Goal: Check status: Check status

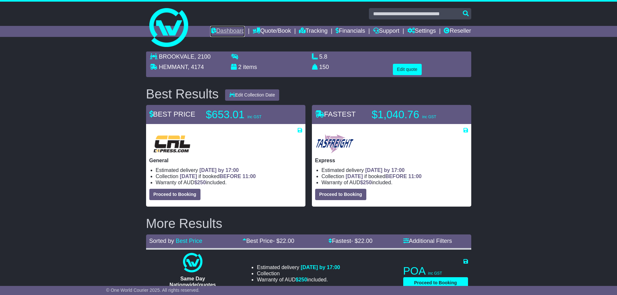
click at [222, 31] on link "Dashboard" at bounding box center [227, 31] width 35 height 11
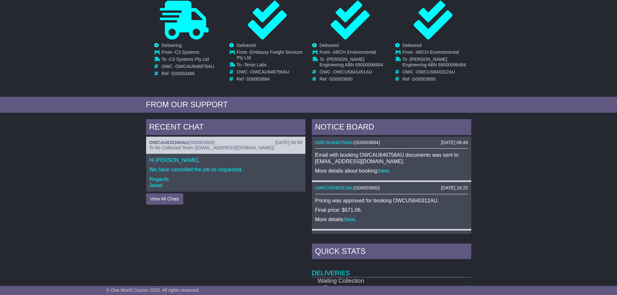
scroll to position [129, 0]
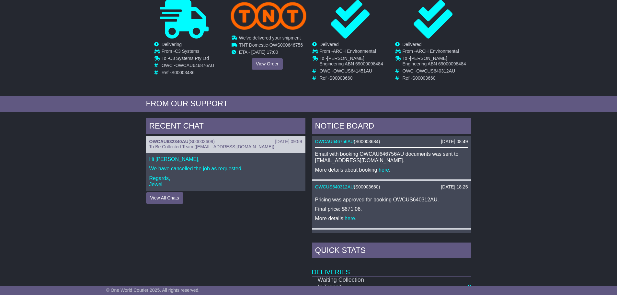
click at [265, 63] on div "Cancelled Waiting Collection In Transit Delivered To - Teron Labs -" at bounding box center [267, 41] width 76 height 83
click at [265, 63] on link "View Order" at bounding box center [267, 63] width 31 height 11
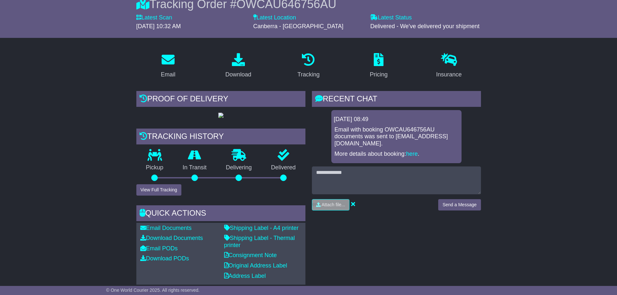
scroll to position [65, 0]
click at [223, 117] on img at bounding box center [220, 114] width 5 height 5
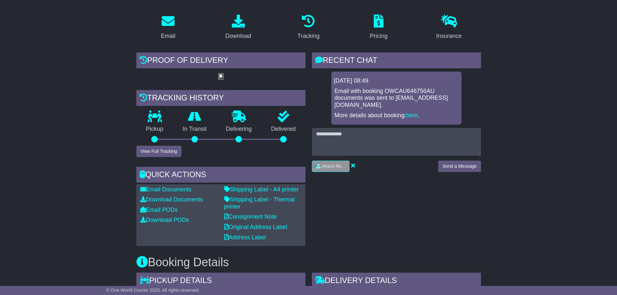
scroll to position [162, 0]
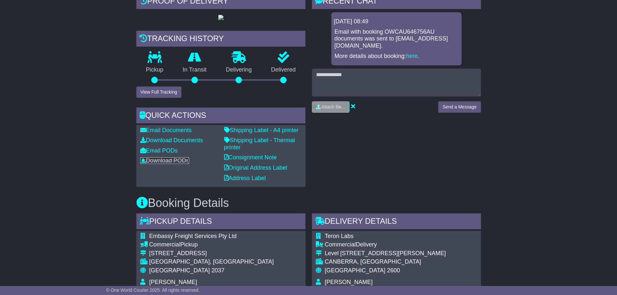
click at [159, 164] on link "Download PODs" at bounding box center [164, 160] width 49 height 6
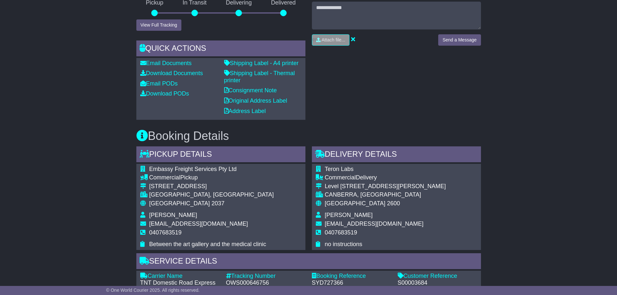
scroll to position [160, 0]
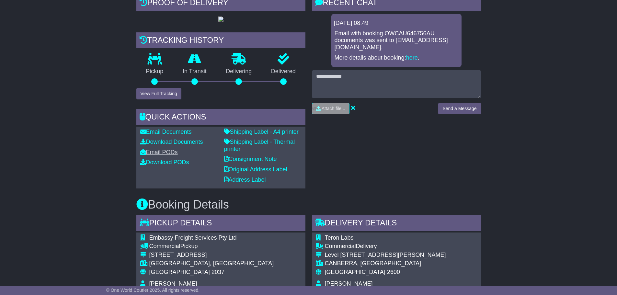
click at [165, 155] on link "Email PODs" at bounding box center [159, 152] width 38 height 6
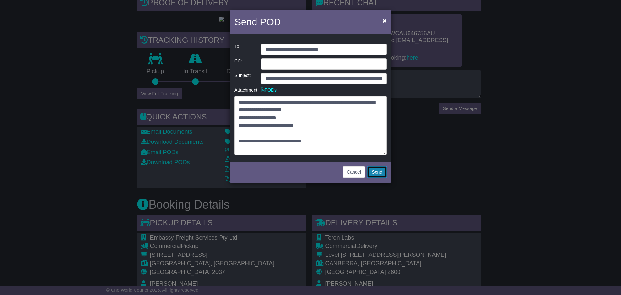
click at [381, 173] on link "Send" at bounding box center [377, 171] width 19 height 11
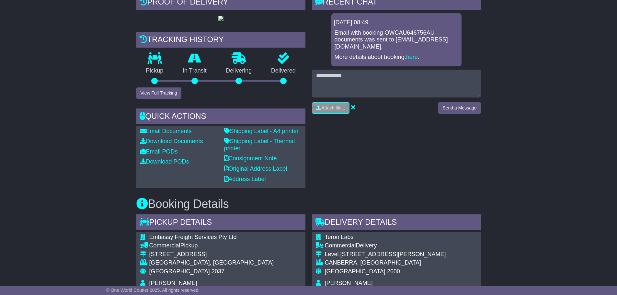
scroll to position [162, 0]
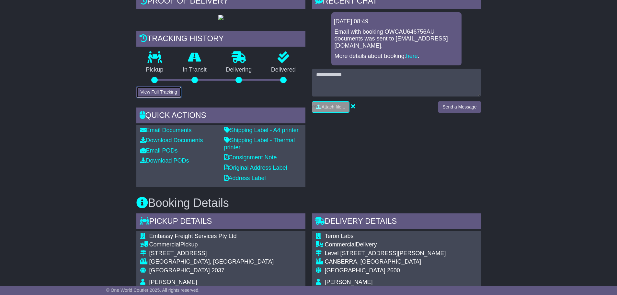
click at [167, 98] on button "View Full Tracking" at bounding box center [158, 91] width 45 height 11
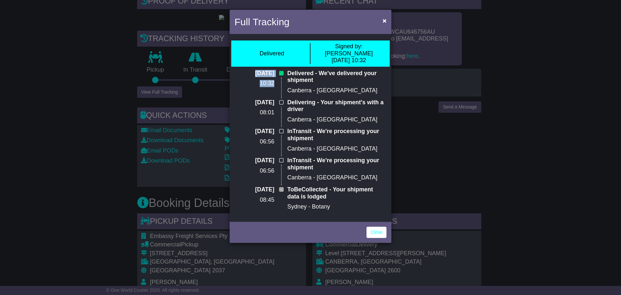
drag, startPoint x: 278, startPoint y: 76, endPoint x: 238, endPoint y: 64, distance: 41.2
click at [238, 70] on div "17 Sep 2025 10:32" at bounding box center [257, 84] width 53 height 29
copy div "17 Sep 2025 10:32"
click at [385, 17] on span "×" at bounding box center [385, 20] width 4 height 7
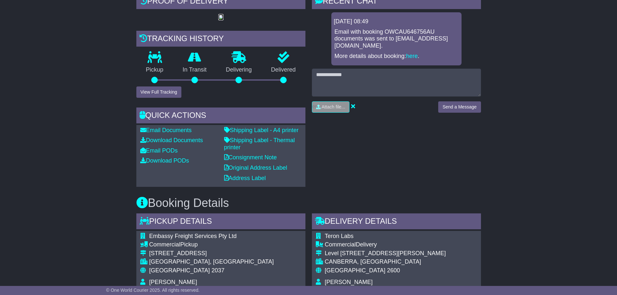
click at [223, 20] on img at bounding box center [220, 17] width 5 height 5
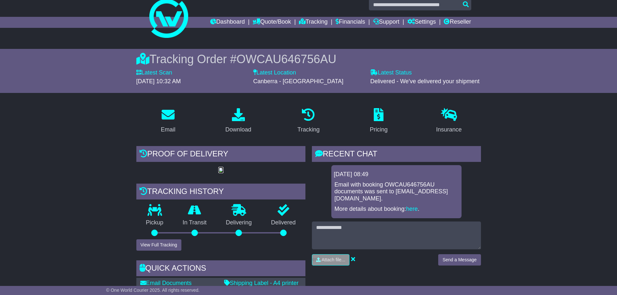
scroll to position [0, 0]
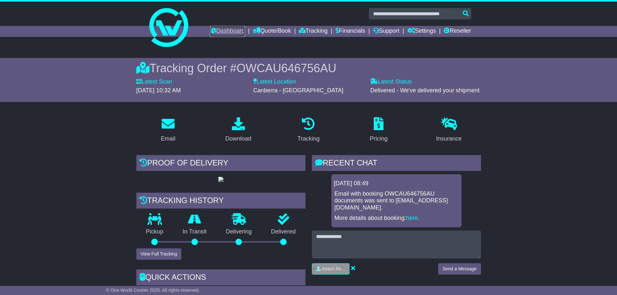
drag, startPoint x: 220, startPoint y: 28, endPoint x: 218, endPoint y: 26, distance: 3.4
click at [220, 28] on link "Dashboard" at bounding box center [227, 31] width 35 height 11
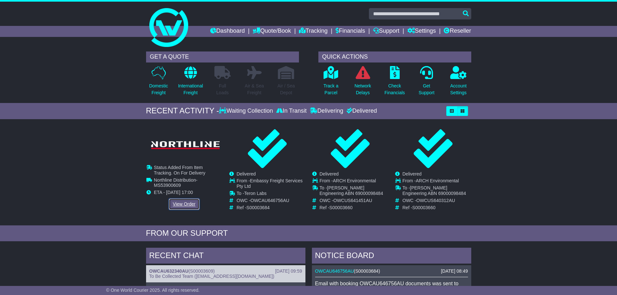
click at [184, 203] on link "View Order" at bounding box center [184, 203] width 31 height 11
